Goal: Find specific page/section: Find specific page/section

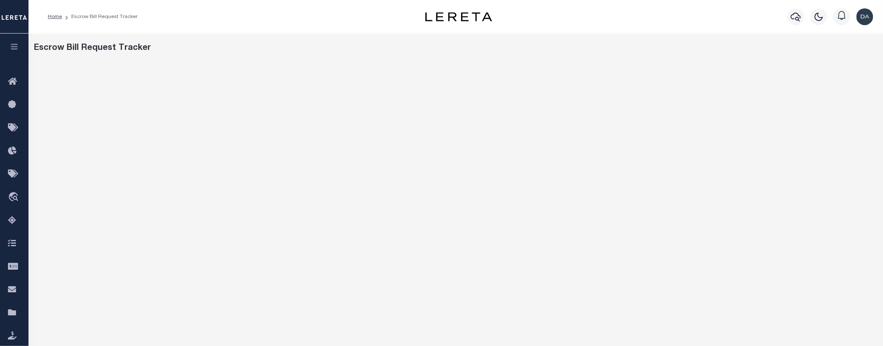
click at [13, 45] on icon "button" at bounding box center [15, 47] width 10 height 8
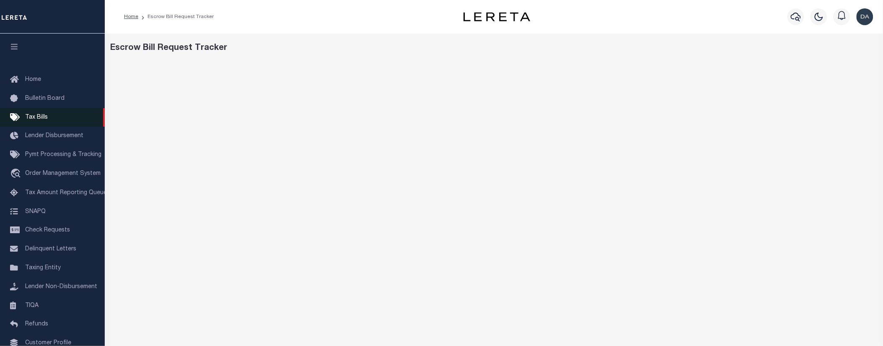
click at [36, 108] on ul "Home Bulletin Board Tax Bills Lender Disbursement Pymt Processing & Tracking tr…" at bounding box center [52, 230] width 105 height 320
click at [36, 114] on span "Tax Bills" at bounding box center [36, 117] width 23 height 6
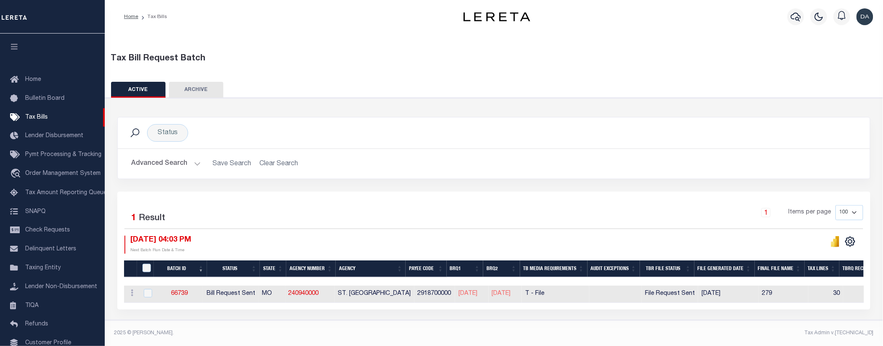
click at [828, 241] on button at bounding box center [835, 242] width 17 height 12
click at [836, 244] on icon "" at bounding box center [835, 242] width 4 height 8
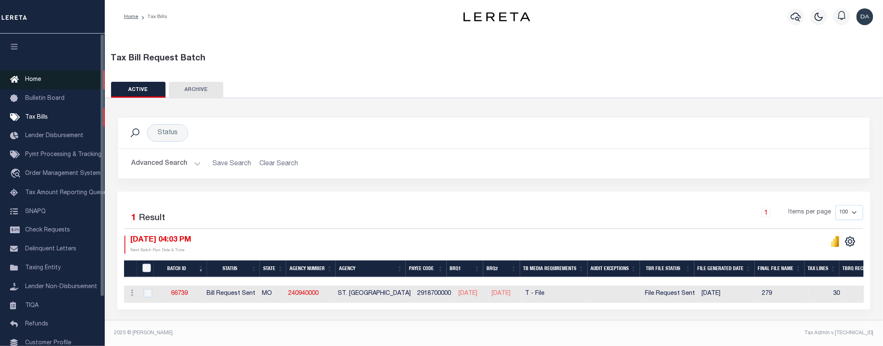
click at [47, 72] on link "Home" at bounding box center [52, 79] width 105 height 19
